Goal: Learn about a topic

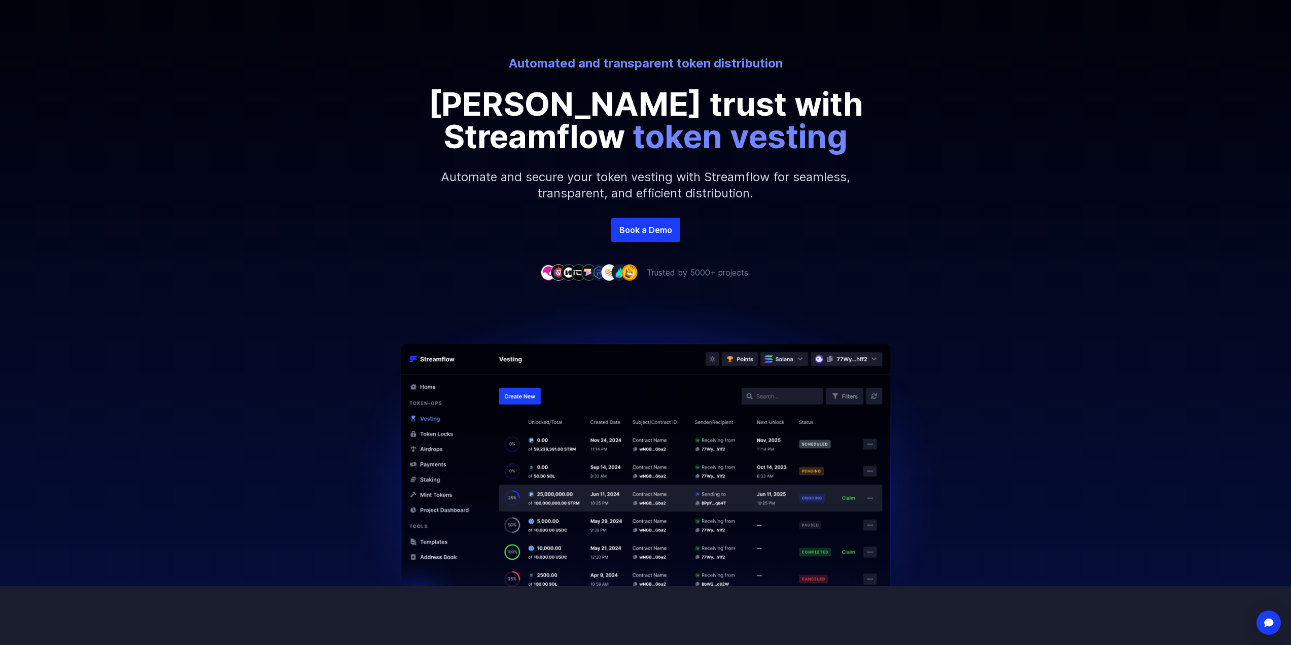
scroll to position [101, 0]
